Goal: Information Seeking & Learning: Stay updated

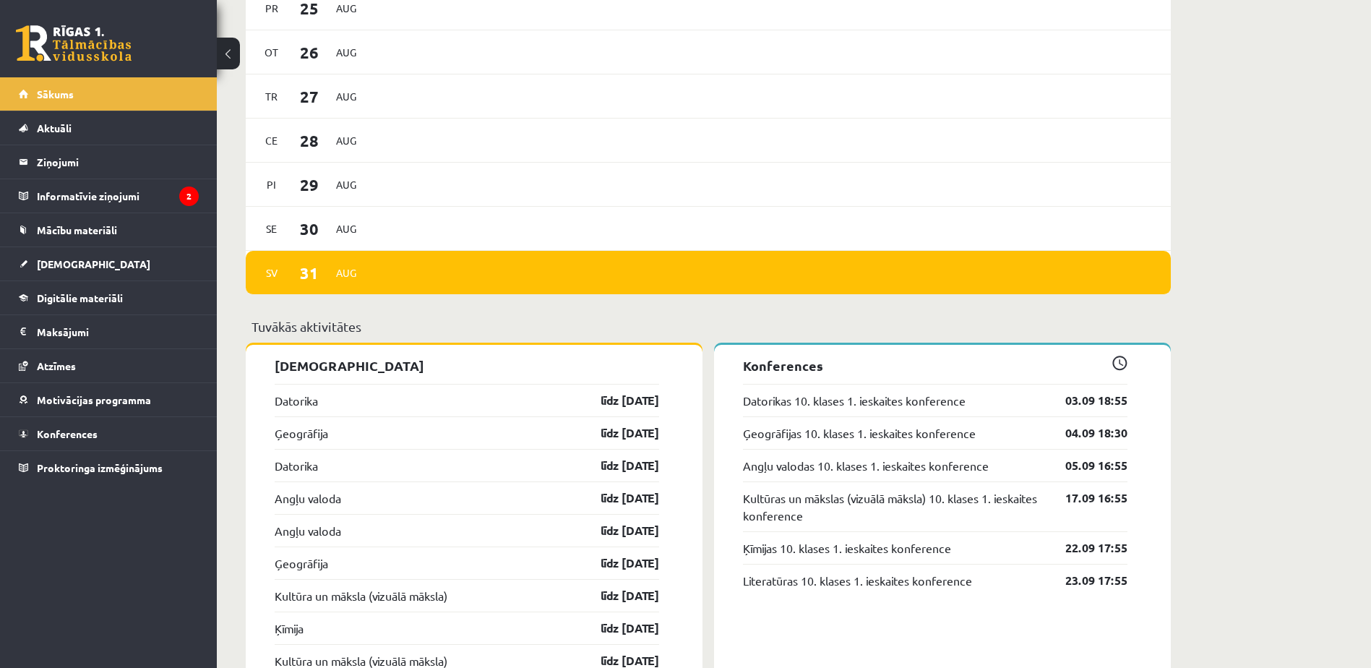
scroll to position [1065, 0]
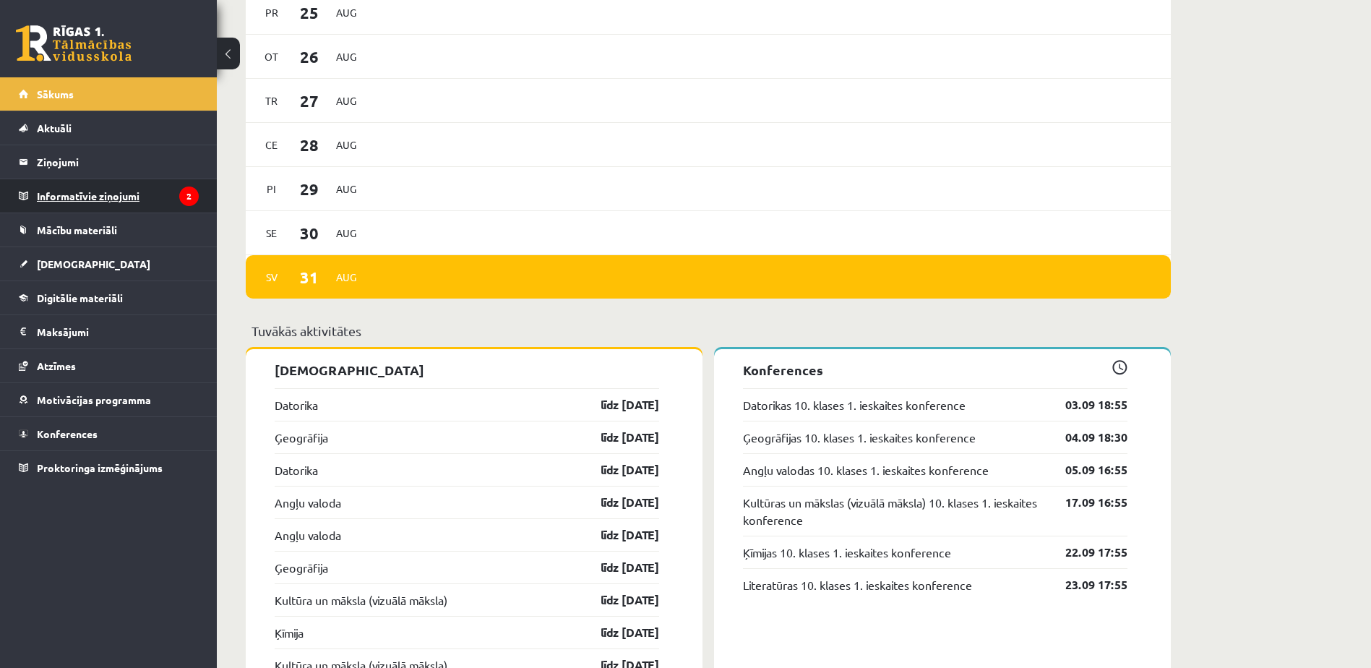
click at [78, 202] on legend "Informatīvie ziņojumi 2" at bounding box center [118, 195] width 162 height 33
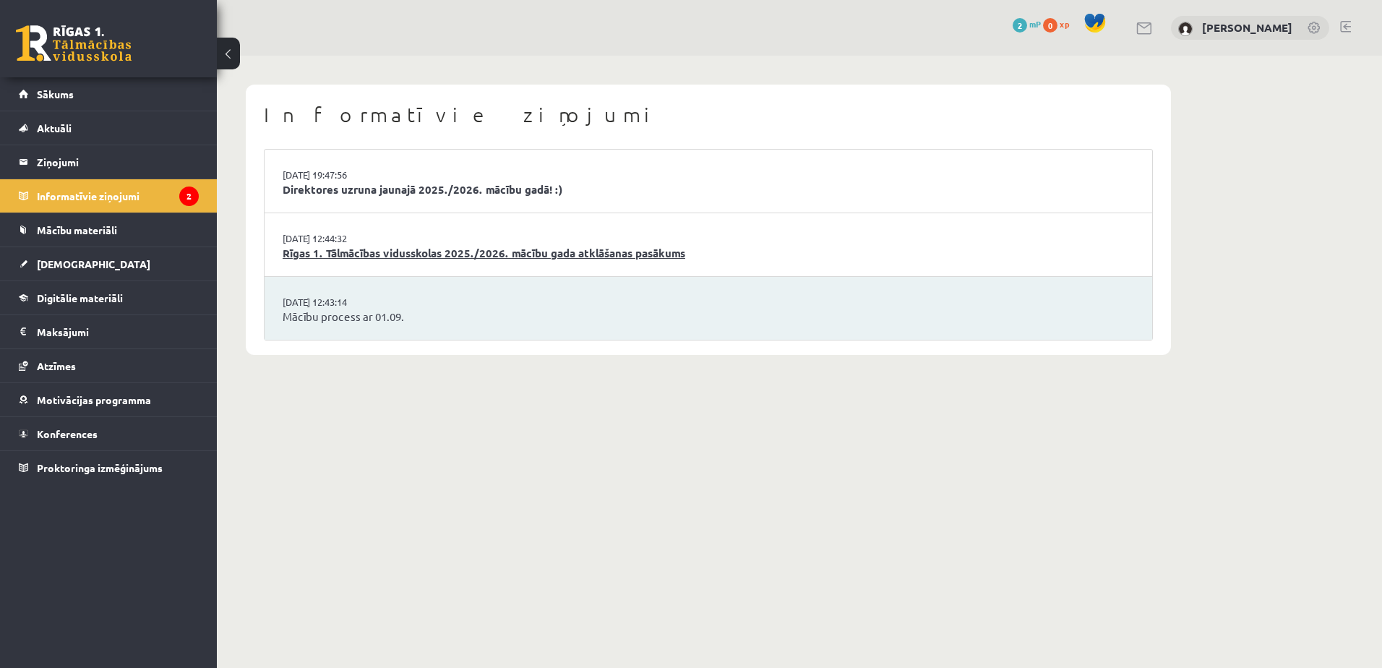
click at [674, 256] on link "Rīgas 1. Tālmācības vidusskolas 2025./2026. mācību gada atklāšanas pasākums" at bounding box center [708, 253] width 851 height 17
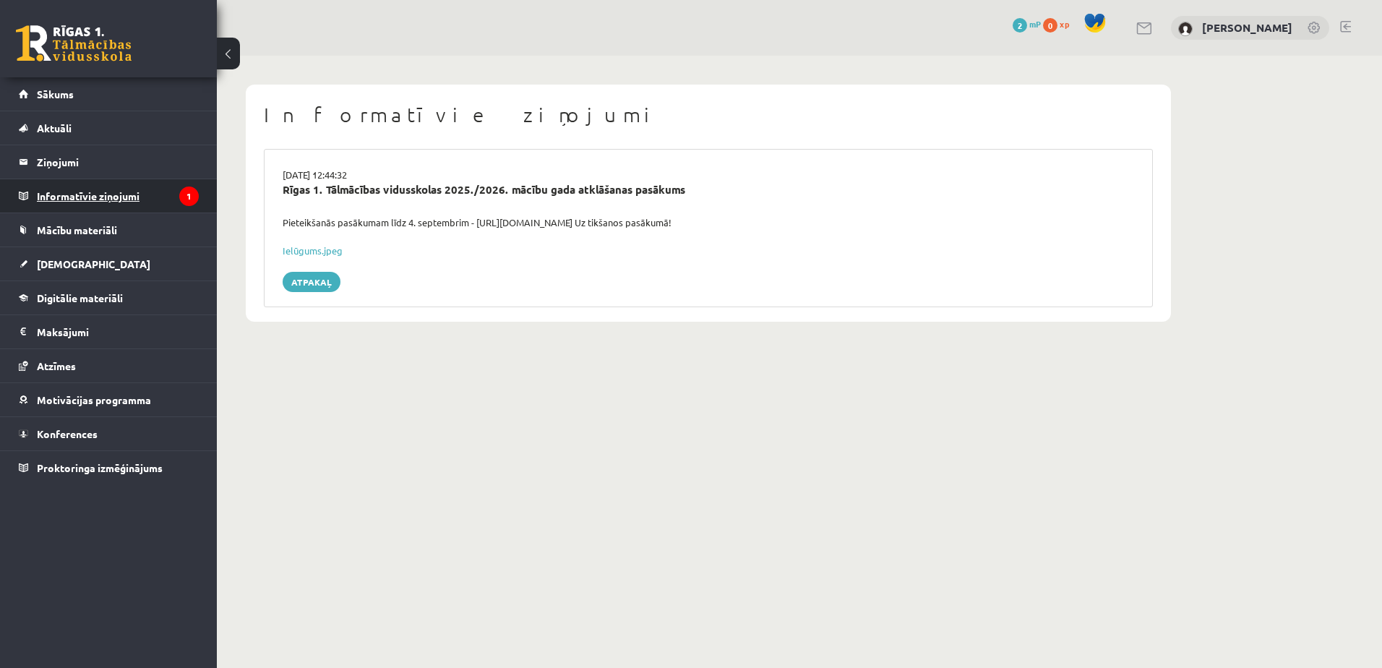
click at [123, 192] on legend "Informatīvie ziņojumi 1" at bounding box center [118, 195] width 162 height 33
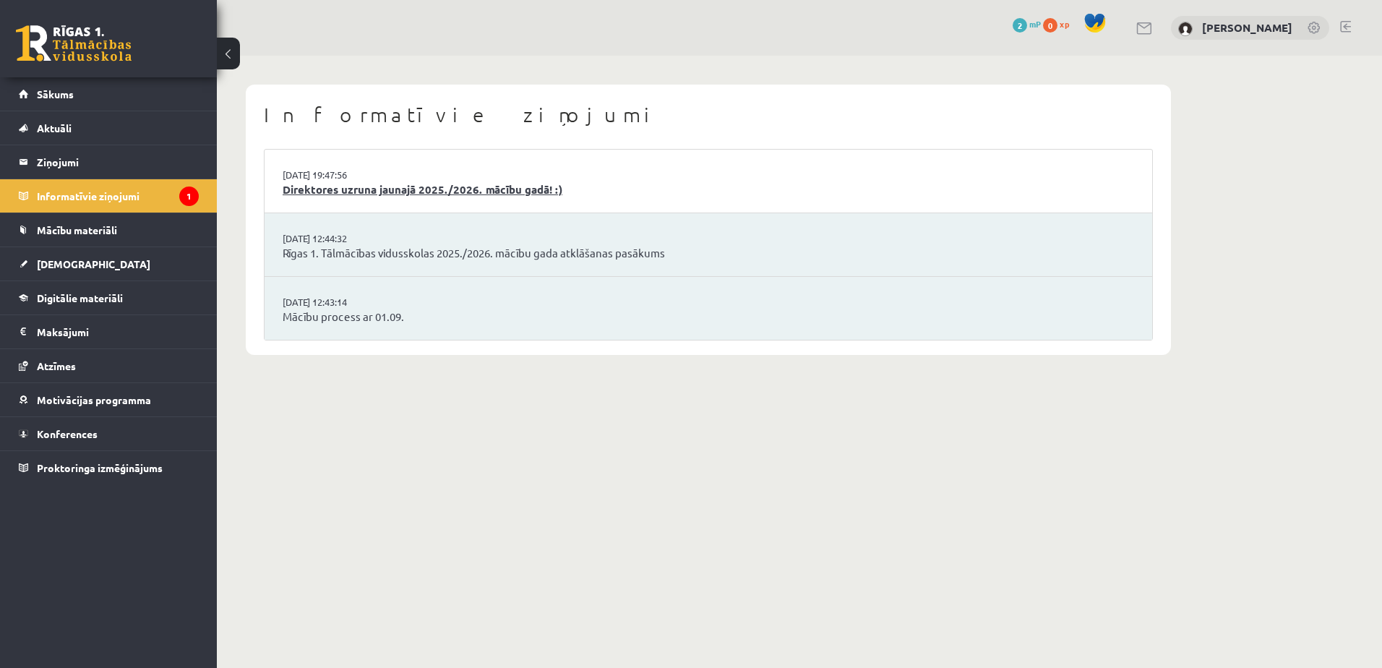
click at [420, 188] on link "Direktores uzruna jaunajā 2025./2026. mācību gadā! :)" at bounding box center [708, 189] width 851 height 17
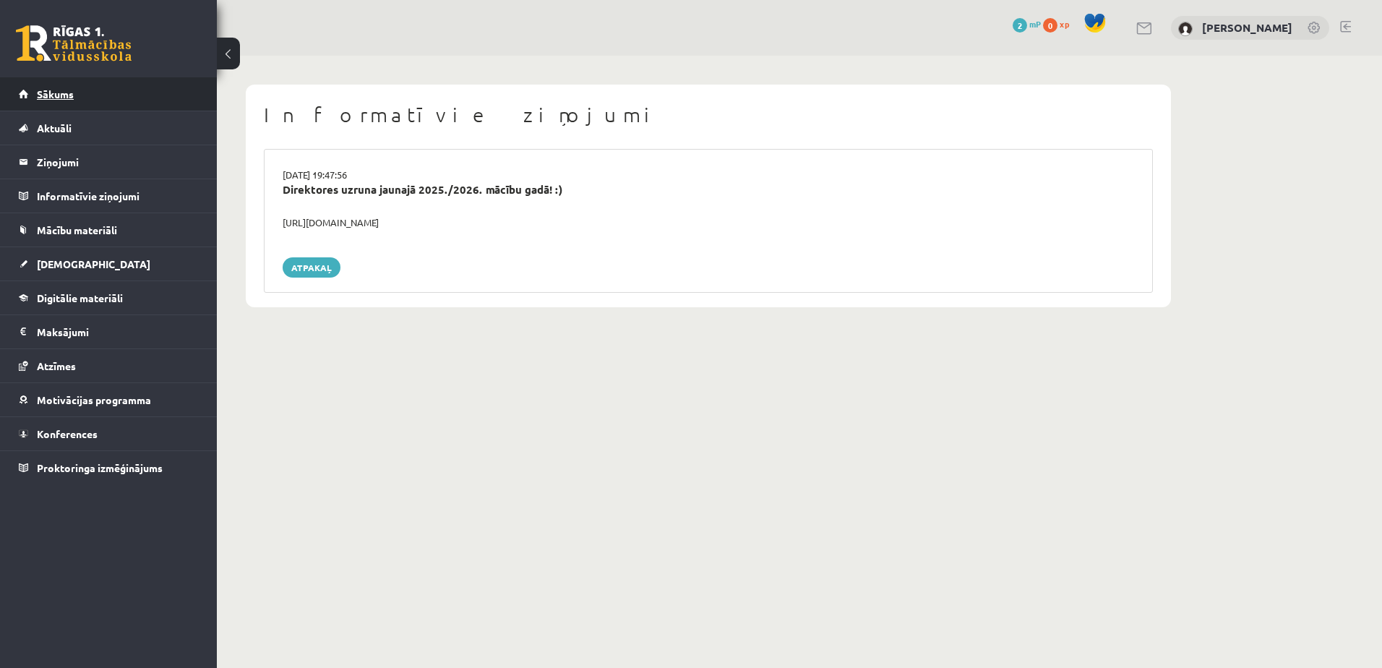
click at [56, 103] on link "Sākums" at bounding box center [109, 93] width 180 height 33
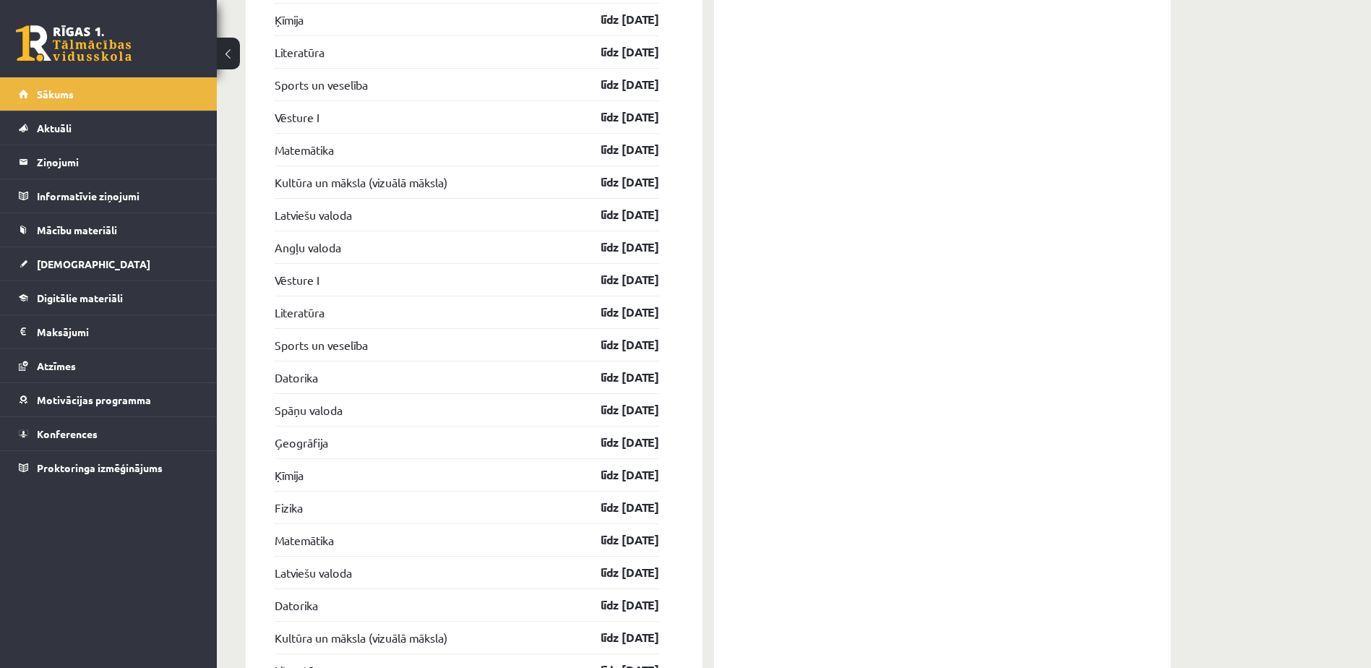
scroll to position [2219, 0]
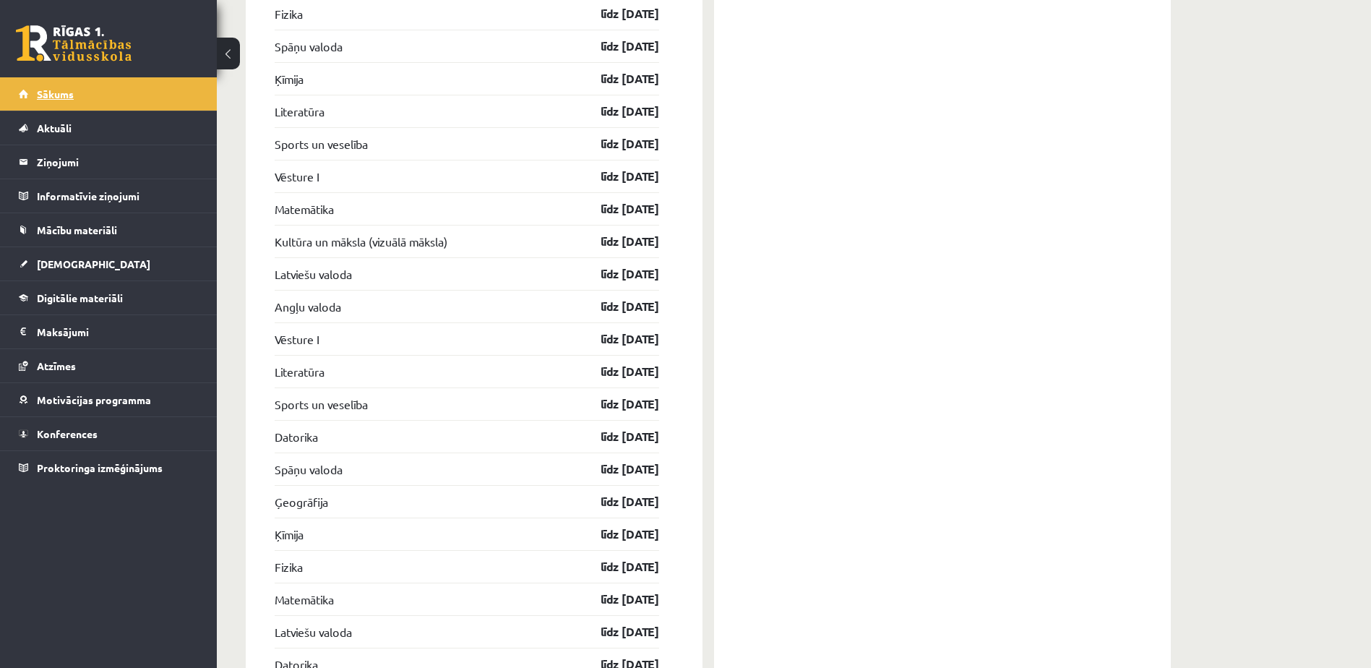
click at [109, 103] on link "Sākums" at bounding box center [109, 93] width 180 height 33
